Goal: Task Accomplishment & Management: Complete application form

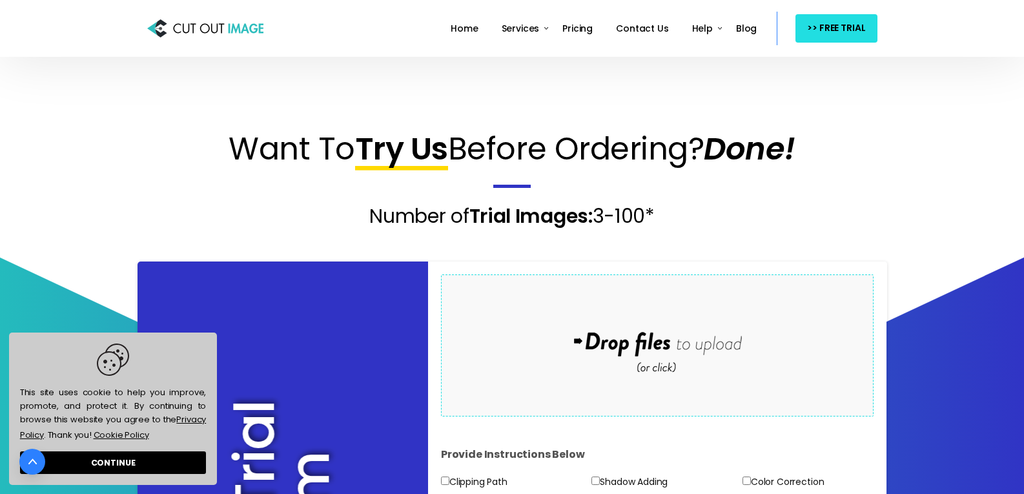
scroll to position [129, 0]
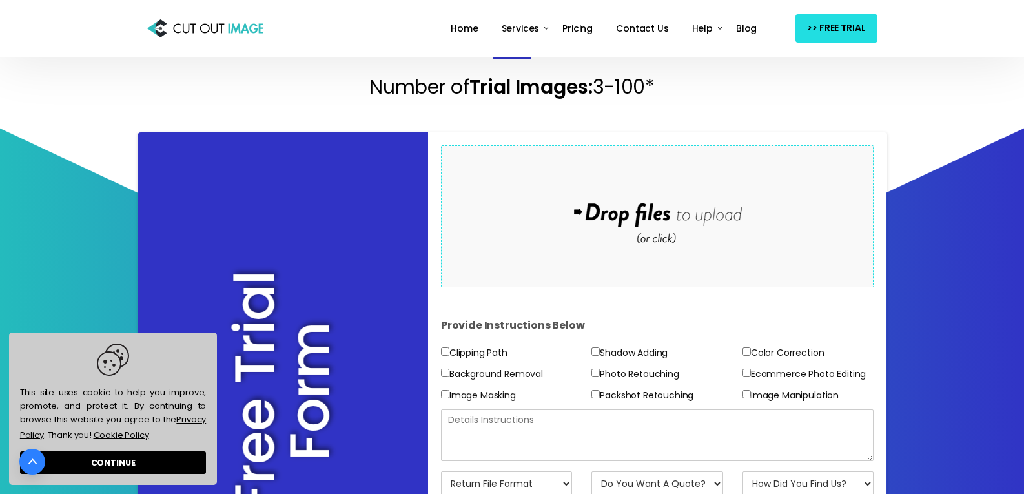
click at [665, 230] on div "Drop files here to upload" at bounding box center [657, 215] width 276 height 79
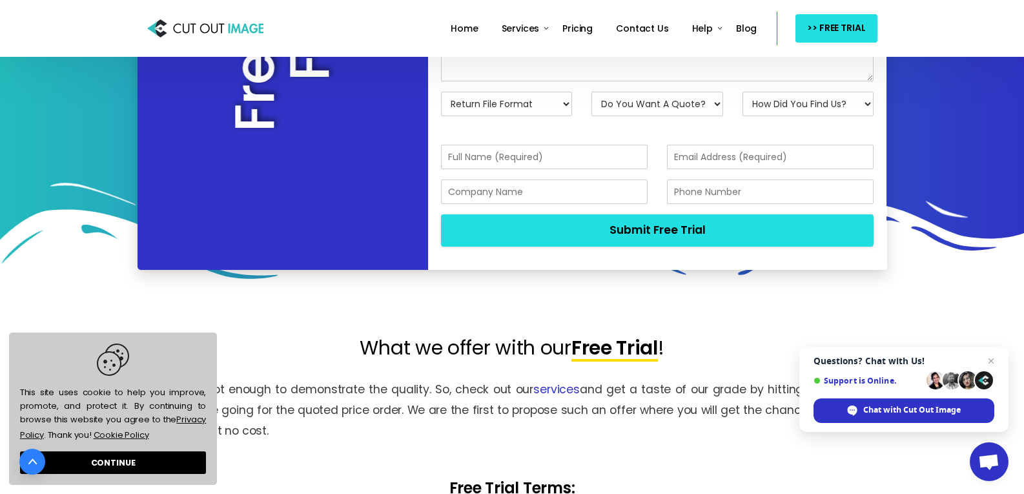
scroll to position [516, 0]
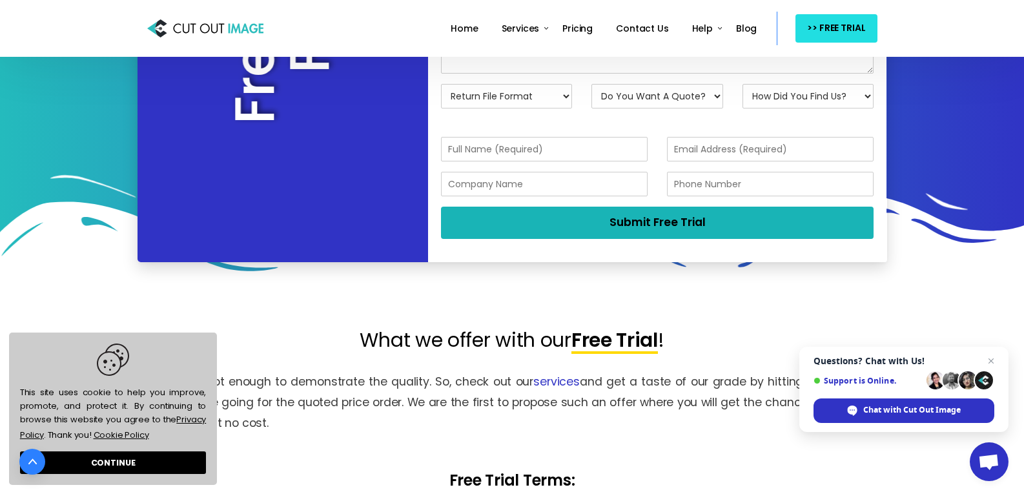
click at [636, 229] on button "Submit Free Trial" at bounding box center [657, 223] width 433 height 32
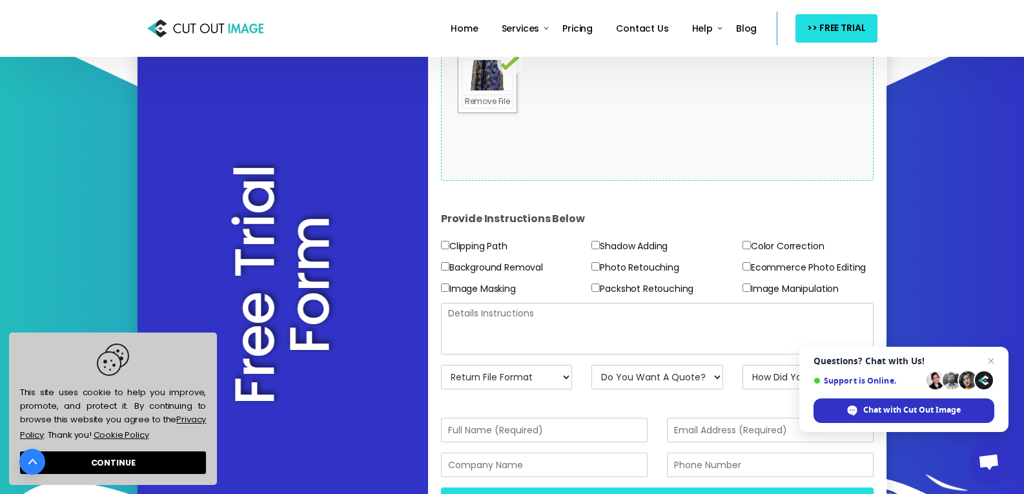
scroll to position [258, 0]
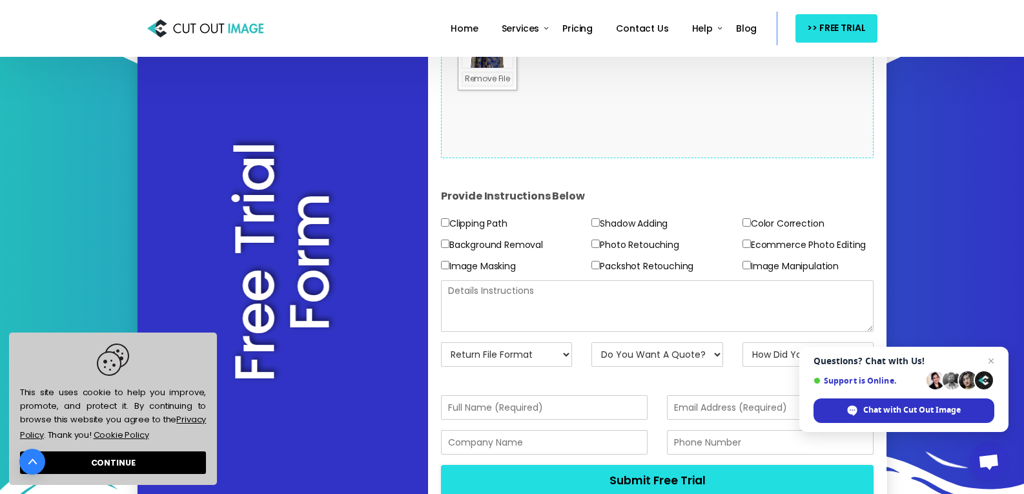
click at [751, 244] on label "Ecommerce Photo Editing" at bounding box center [803, 245] width 123 height 16
click at [751, 244] on input"] "Ecommerce Photo Editing" at bounding box center [746, 243] width 8 height 8
checkbox input"] "true"
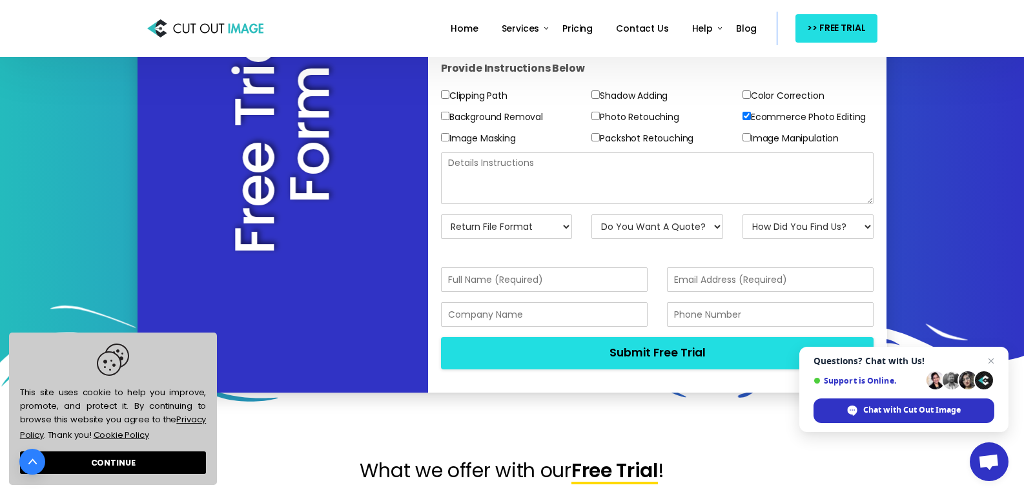
scroll to position [387, 0]
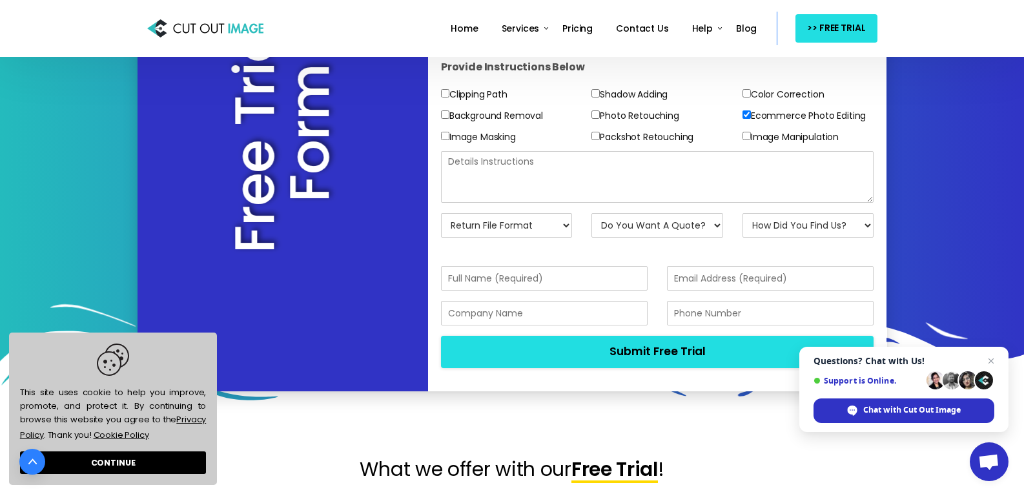
click at [548, 176] on textarea at bounding box center [657, 177] width 433 height 52
type textarea "PHOTO"
click at [510, 275] on input "text" at bounding box center [544, 278] width 207 height 25
type input "PREETI"
click at [709, 280] on input "email" at bounding box center [770, 278] width 207 height 25
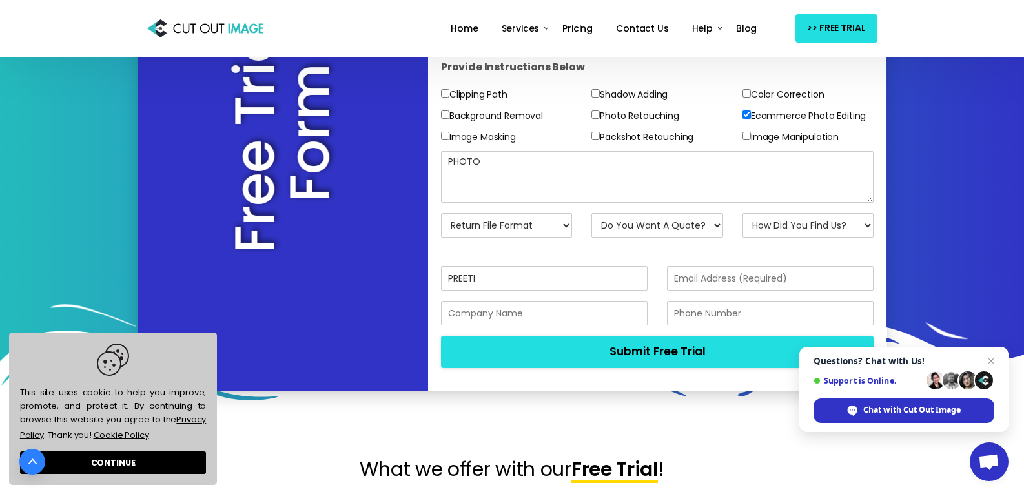
type input "[EMAIL_ADDRESS][DOMAIN_NAME]"
type input "08745035630"
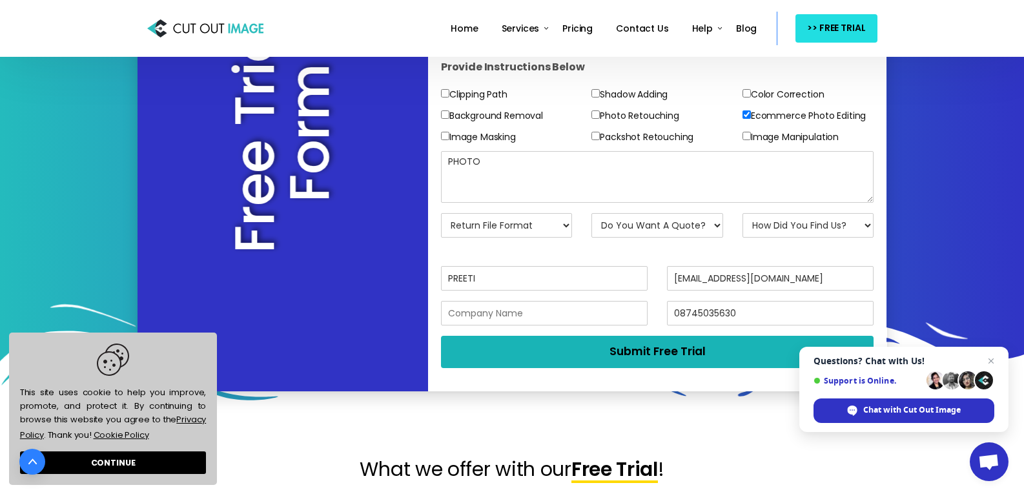
click at [664, 347] on button "Submit Free Trial" at bounding box center [657, 352] width 433 height 32
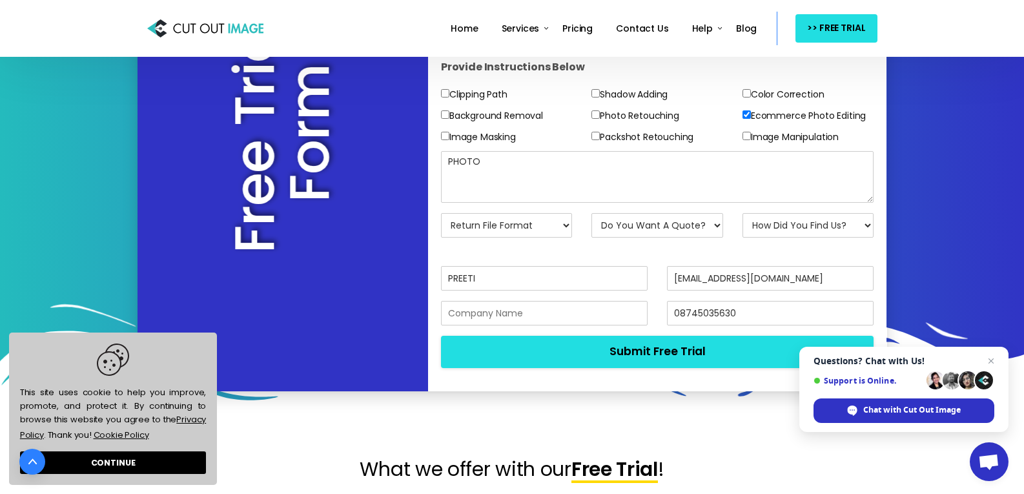
click at [514, 223] on select "Return File Format JPG - [PERSON_NAME] PNG - Transparent BG PSD - Layer Mask PS…" at bounding box center [507, 225] width 132 height 25
select select "JPG w/ [PERSON_NAME]"
click at [441, 213] on select "Return File Format JPG - [PERSON_NAME] PNG - Transparent BG PSD - Layer Mask PS…" at bounding box center [507, 225] width 132 height 25
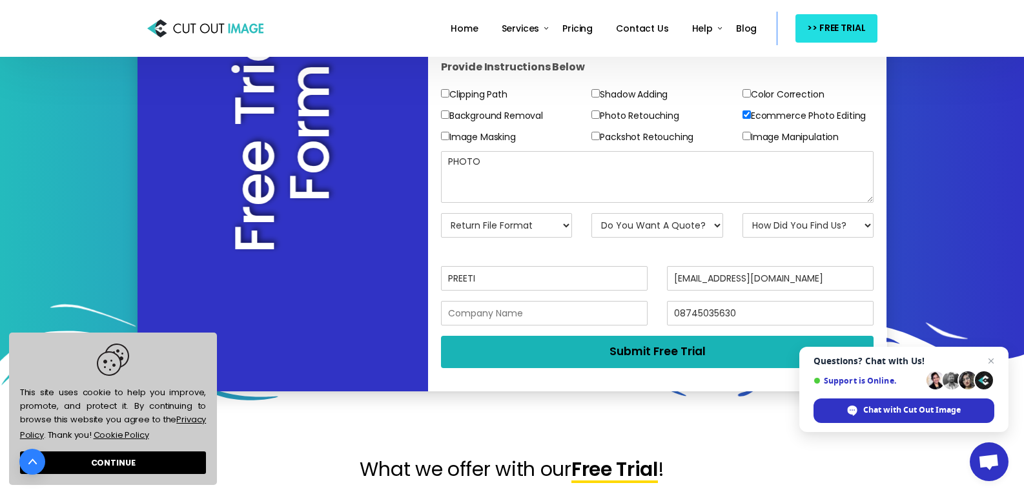
click at [652, 358] on button "Submit Free Trial" at bounding box center [657, 352] width 433 height 32
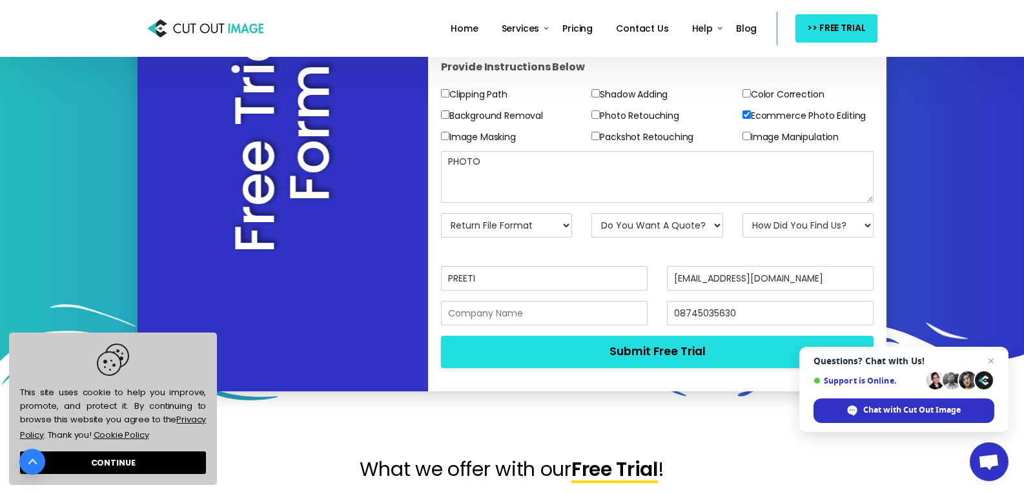
click at [714, 239] on div "Do You Want A Quote? No, Just Test Images Yes, Quotation Please" at bounding box center [657, 230] width 151 height 35
click at [712, 227] on select "Do You Want A Quote? No, Just Test Images Yes, Quotation Please" at bounding box center [657, 225] width 132 height 25
select select "No"
click at [591, 213] on select "Do You Want A Quote? No, Just Test Images Yes, Quotation Please" at bounding box center [657, 225] width 132 height 25
click at [782, 234] on select "How Did You Find Us? Email Search Engine Friend/Colleague Social Media Tele Mar…" at bounding box center [808, 225] width 132 height 25
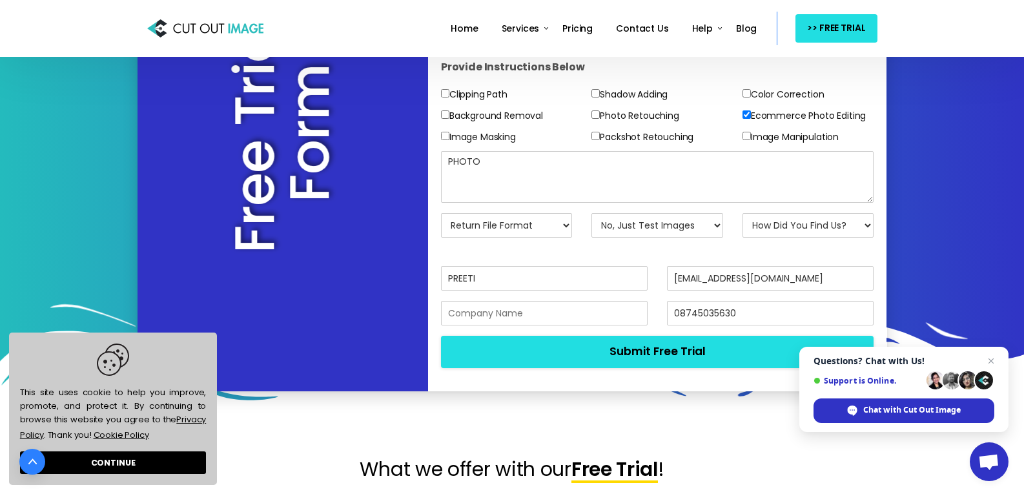
select select "Email"
click at [742, 213] on select "How Did You Find Us? Email Search Engine Friend/Colleague Social Media Tele Mar…" at bounding box center [808, 225] width 132 height 25
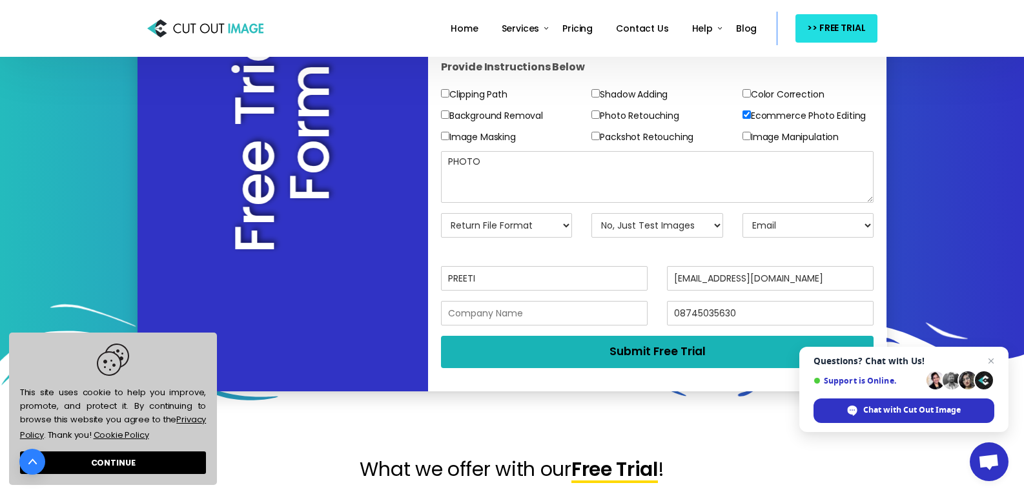
click at [684, 341] on button "Submit Free Trial" at bounding box center [657, 352] width 433 height 32
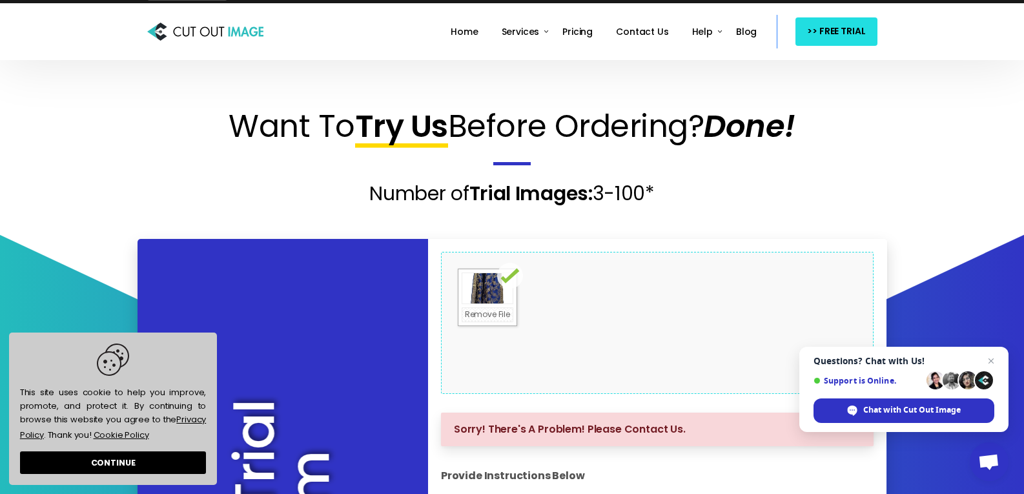
scroll to position [0, 0]
